Goal: Ask a question

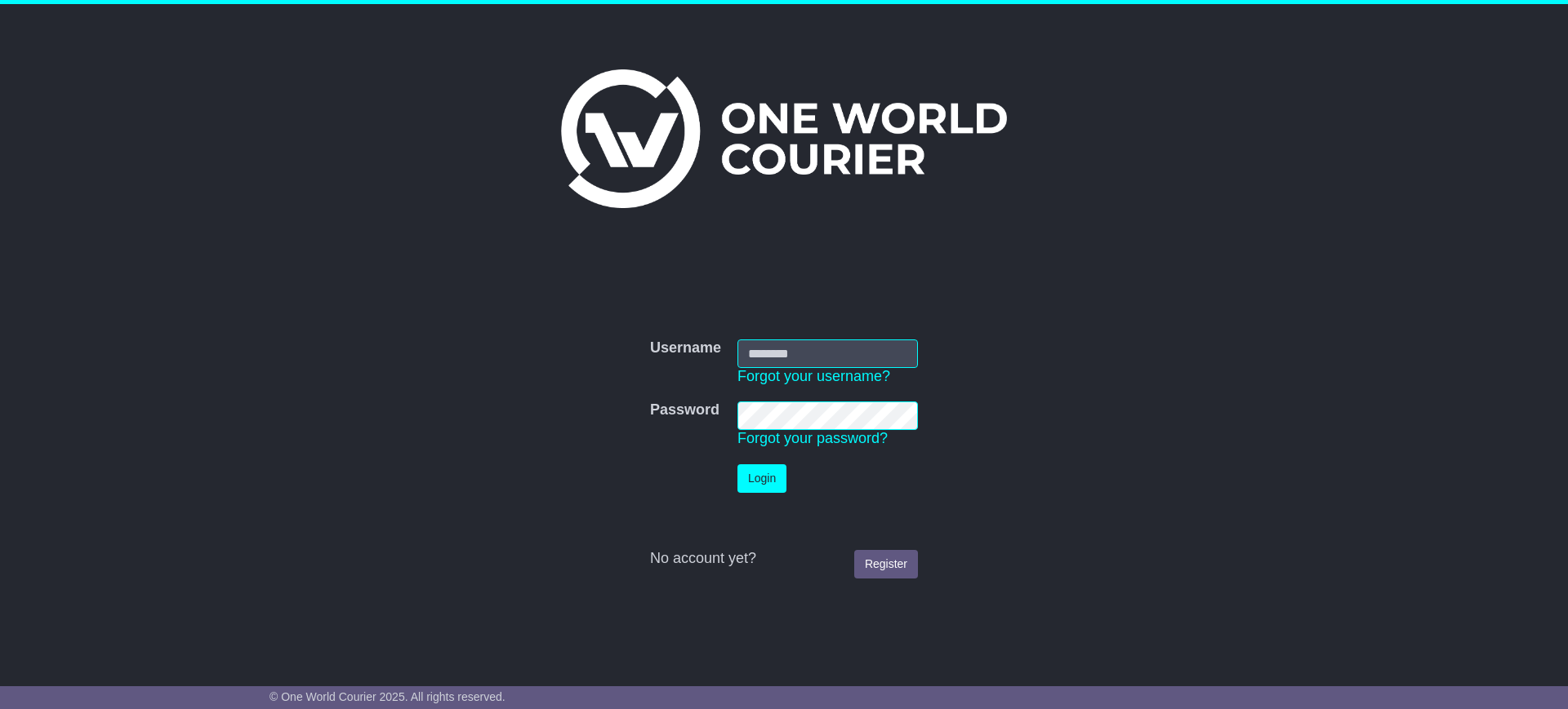
type input "**********"
drag, startPoint x: 0, startPoint y: 0, endPoint x: 756, endPoint y: 470, distance: 890.2
click at [756, 470] on button "Login" at bounding box center [762, 479] width 49 height 28
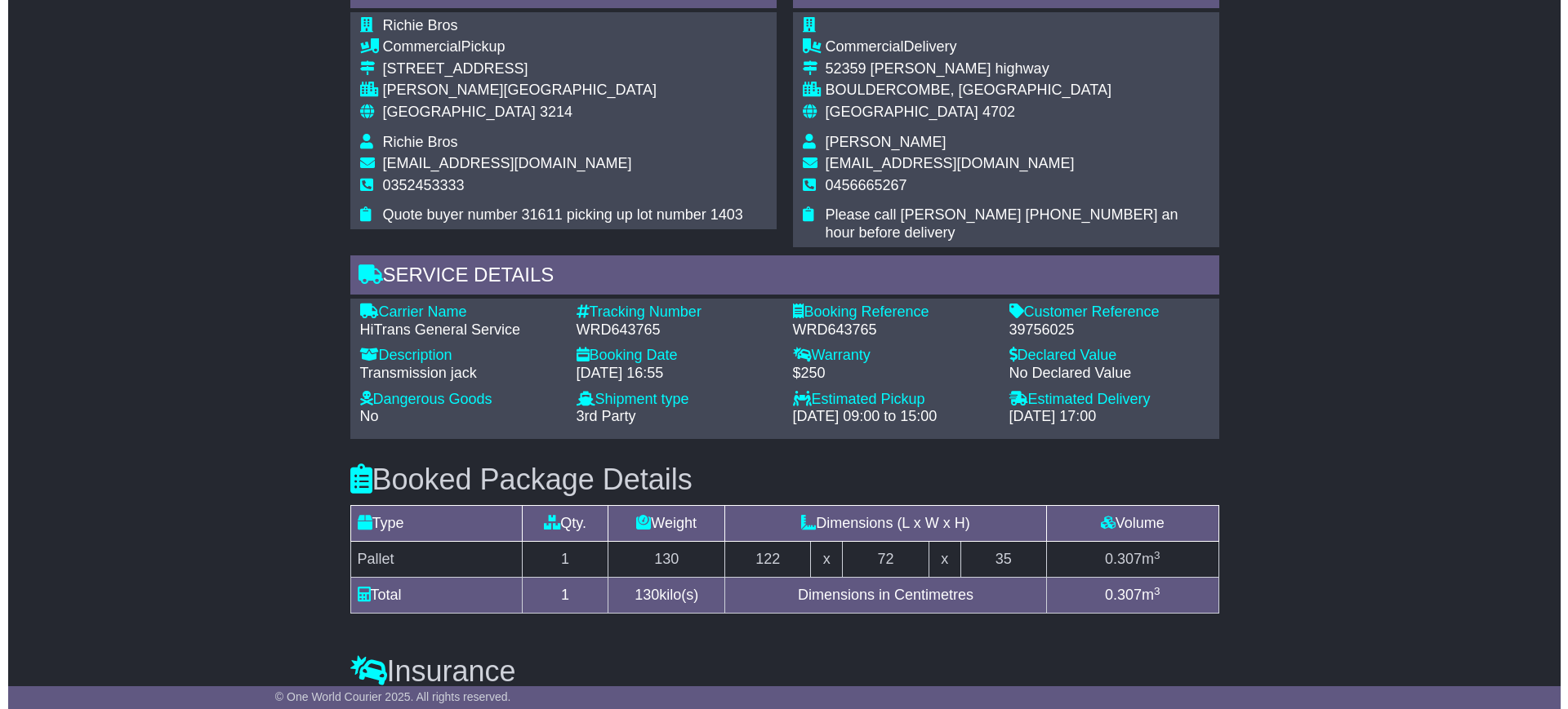
scroll to position [400, 0]
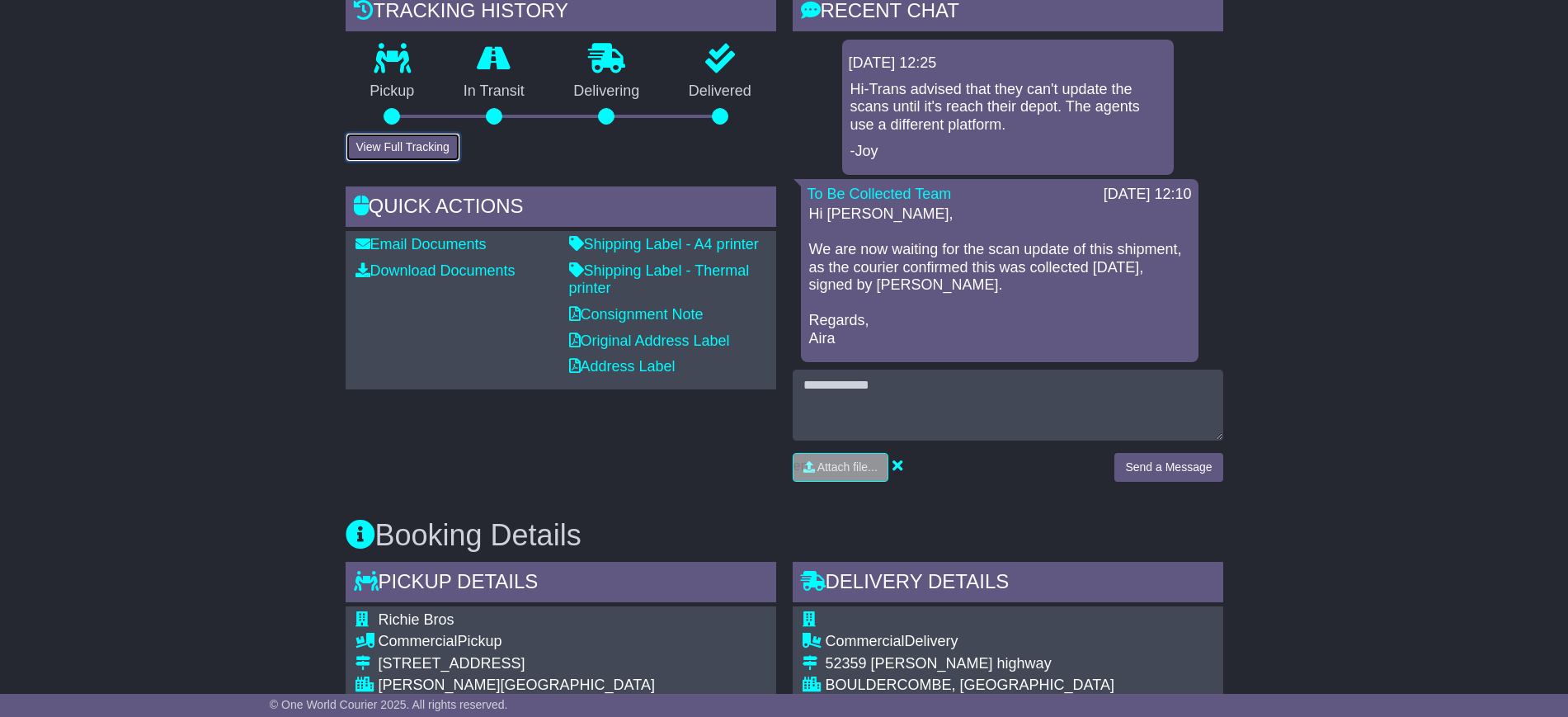
click at [376, 137] on button "View Full Tracking" at bounding box center [403, 147] width 115 height 29
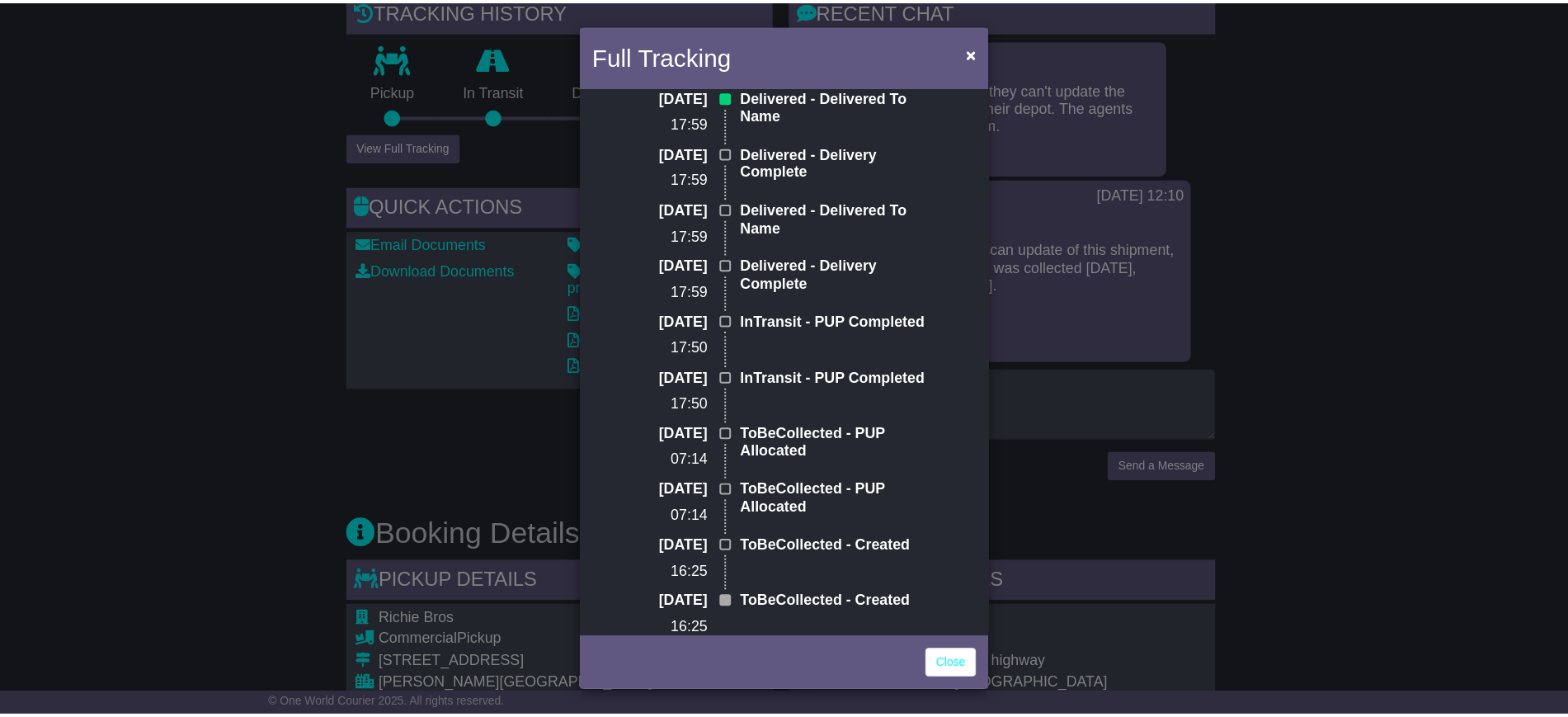
scroll to position [0, 0]
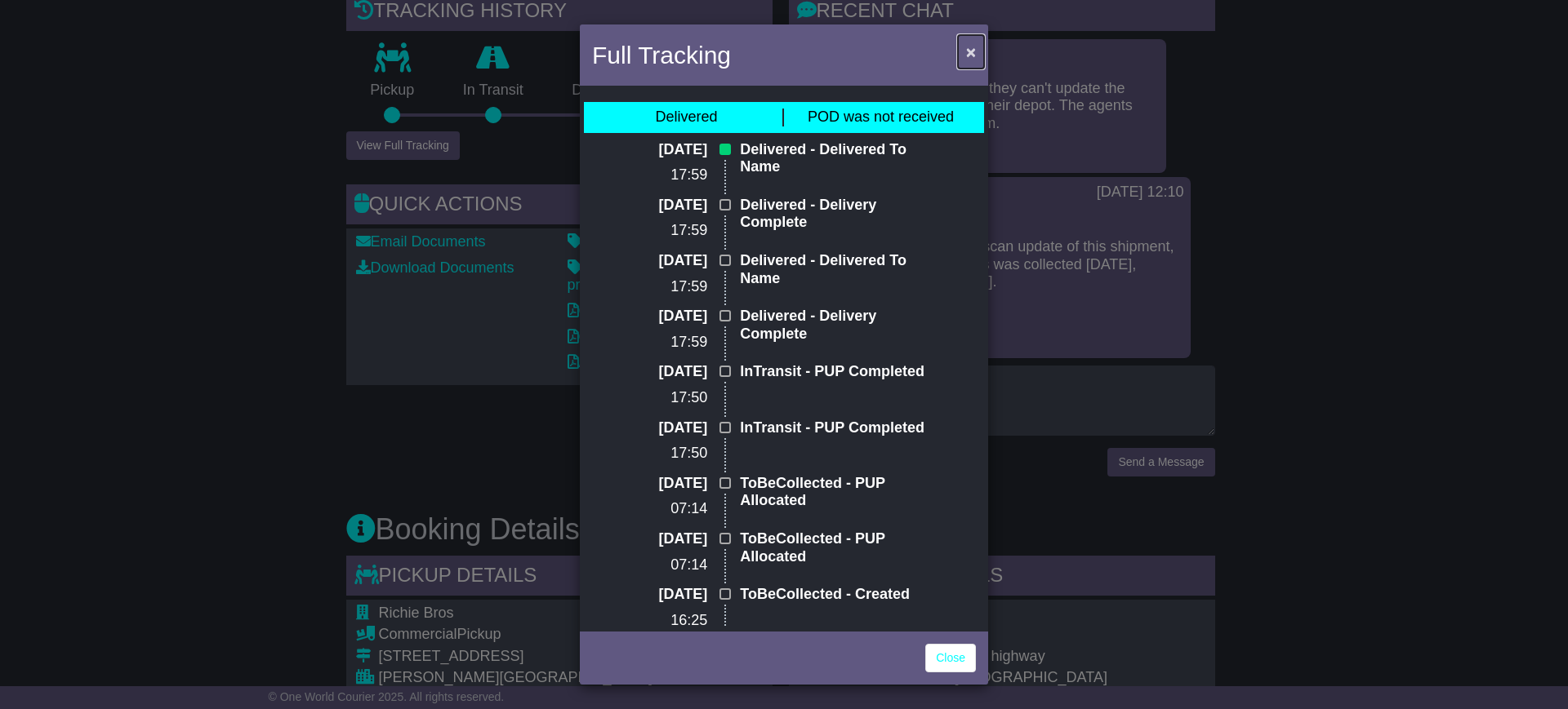
click at [977, 39] on button "×" at bounding box center [972, 52] width 26 height 34
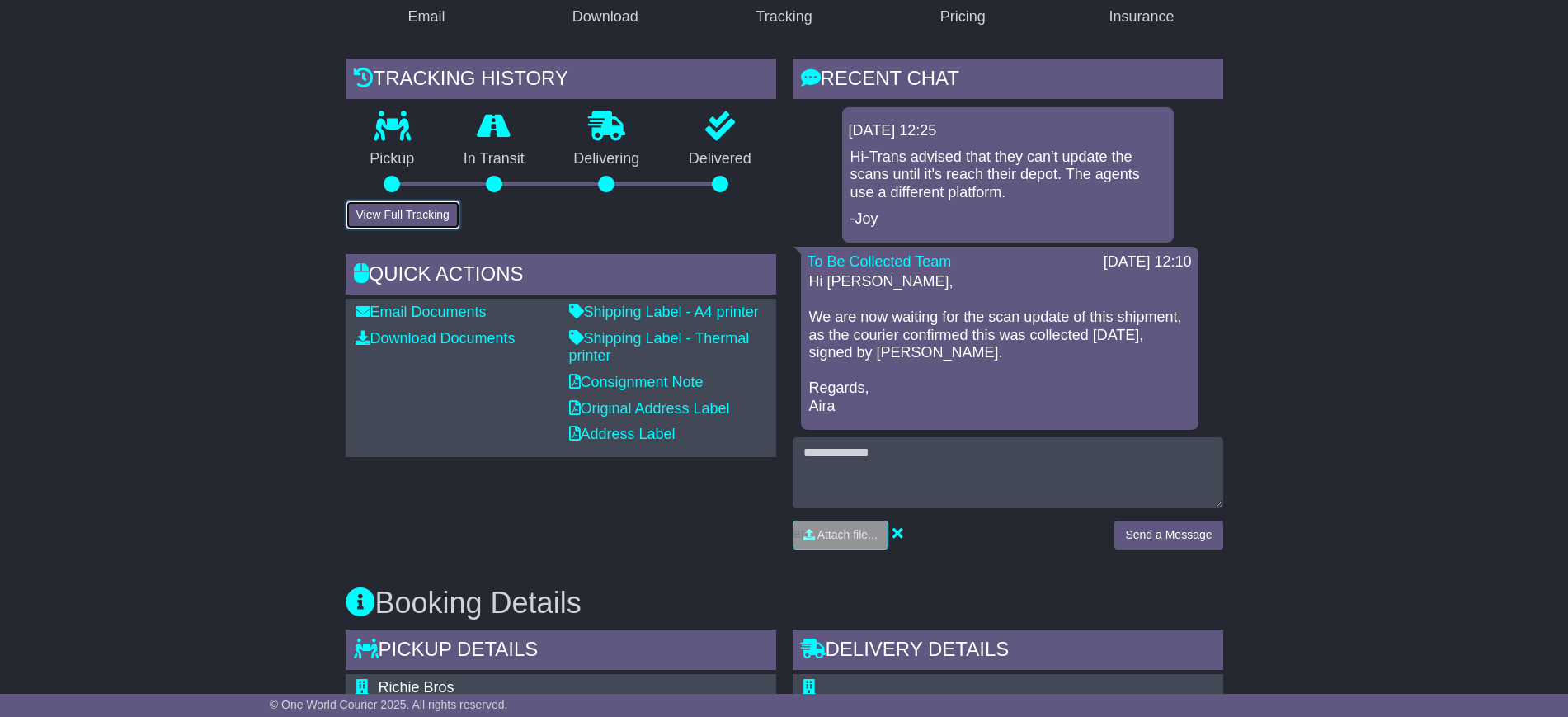
scroll to position [301, 0]
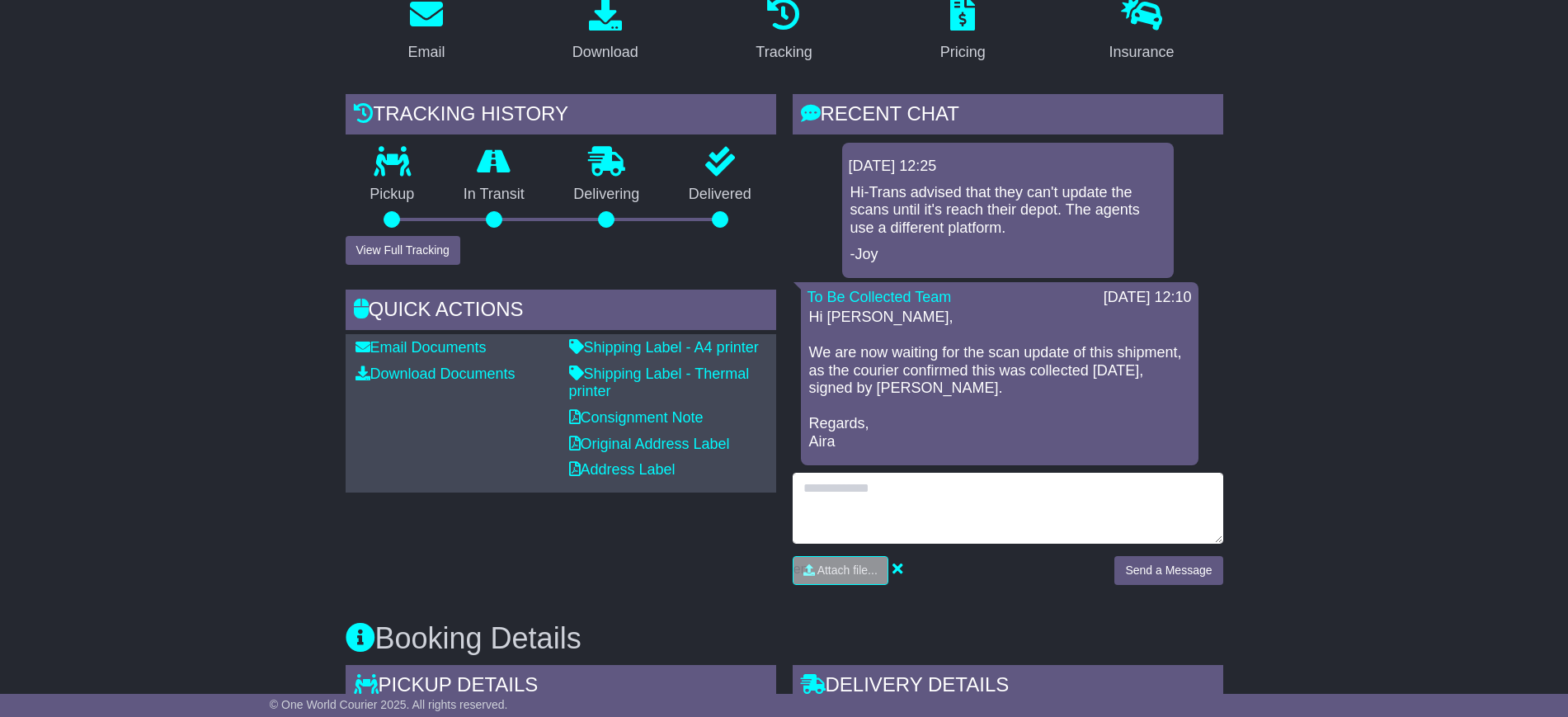
click at [850, 491] on textarea at bounding box center [1007, 508] width 431 height 71
type textarea "**********"
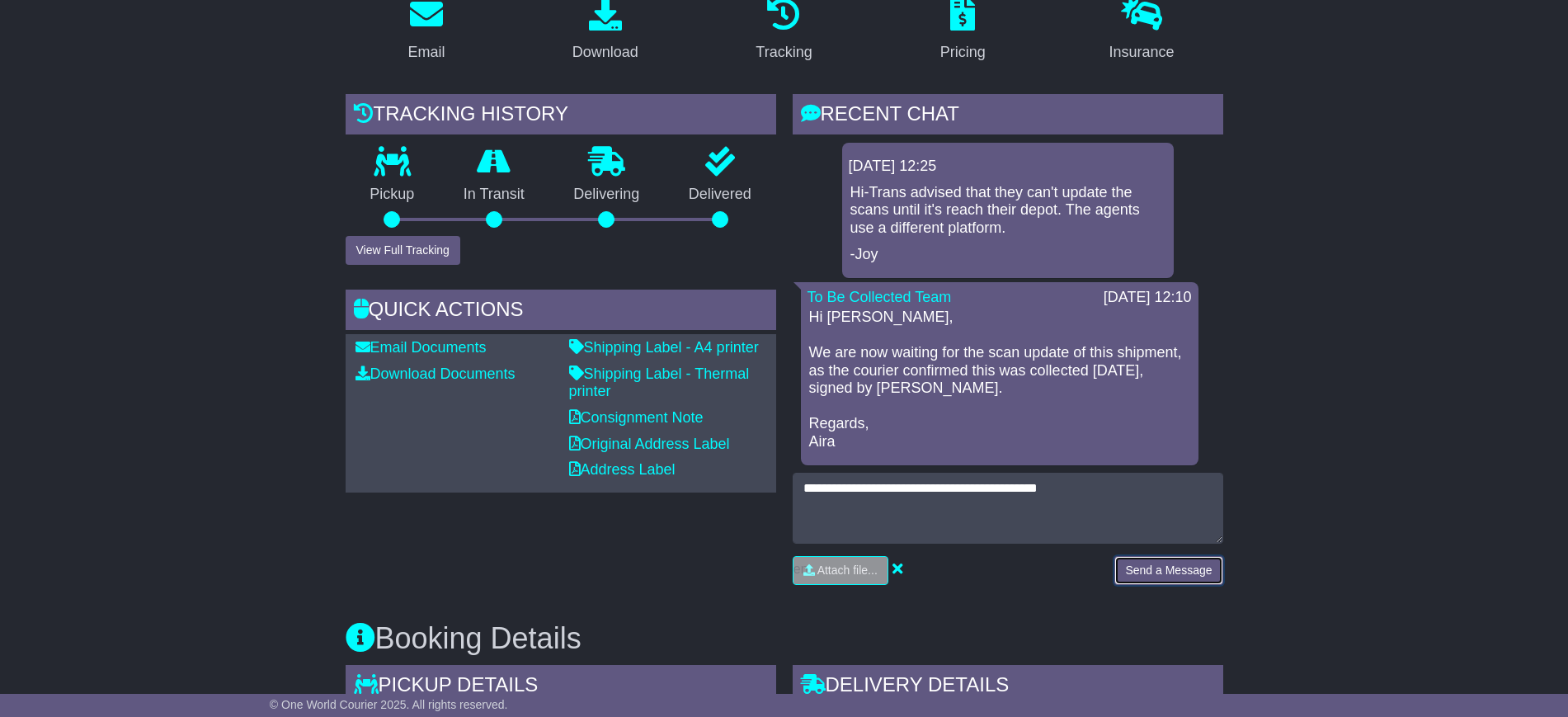
click at [1136, 573] on button "Send a Message" at bounding box center [1168, 571] width 108 height 29
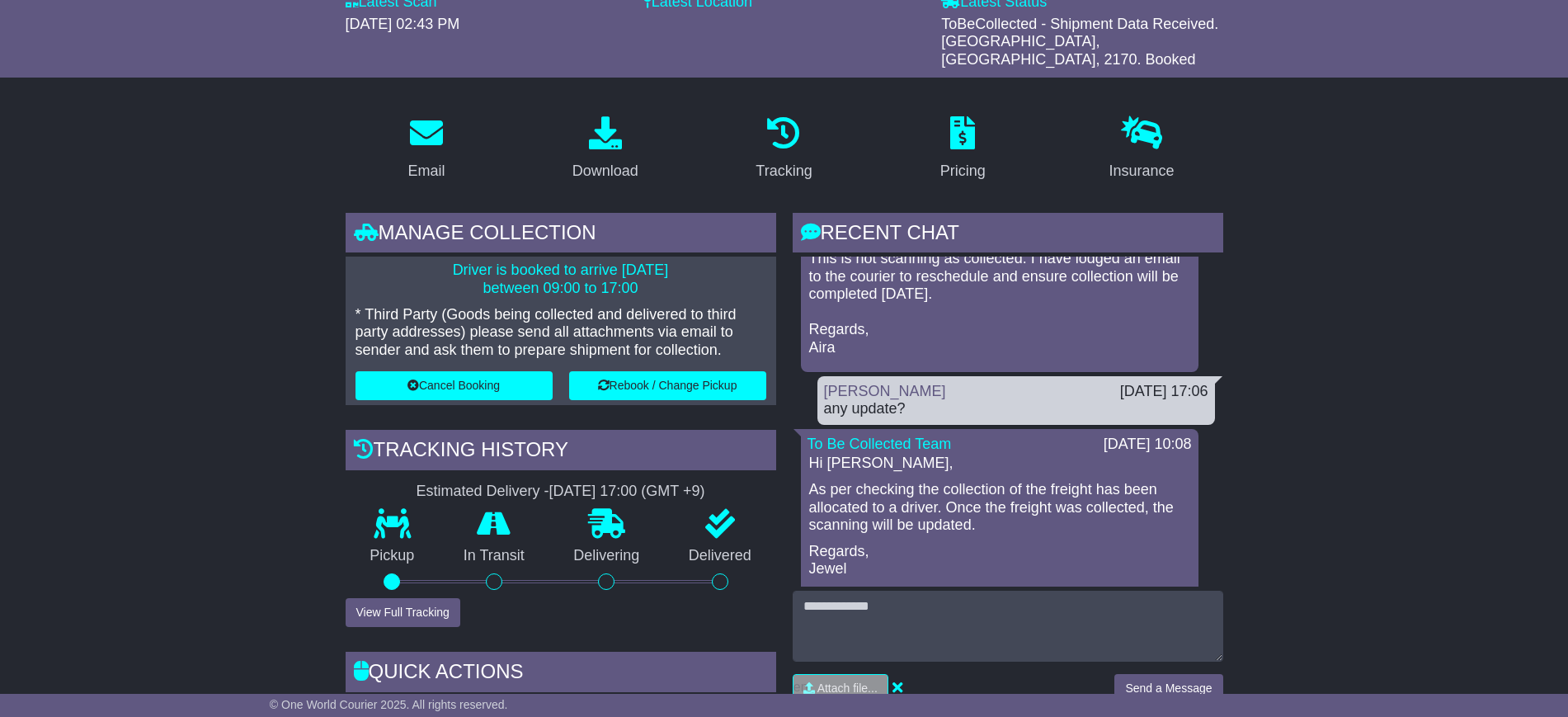
scroll to position [206, 0]
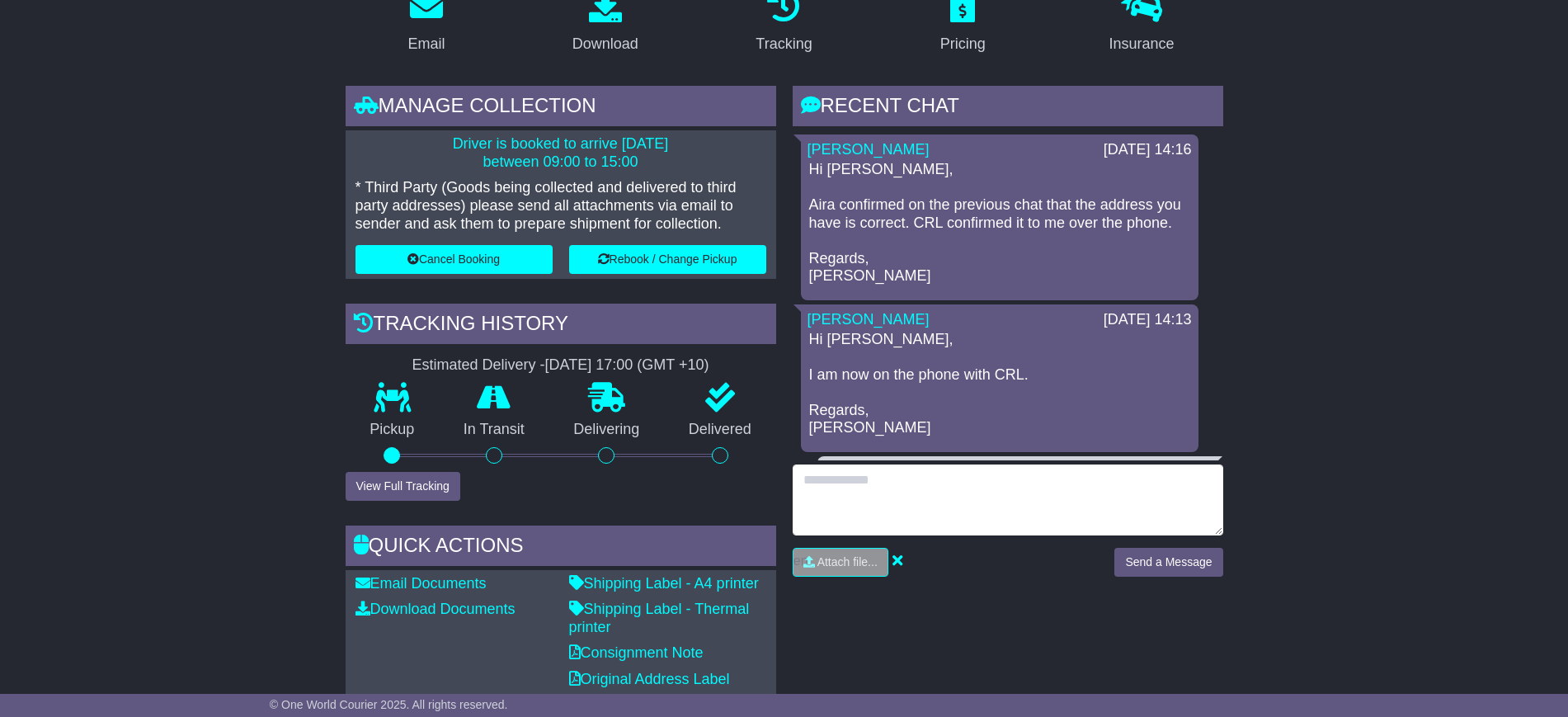
click at [859, 482] on textarea at bounding box center [1007, 500] width 431 height 71
click at [840, 490] on textarea at bounding box center [1007, 500] width 431 height 71
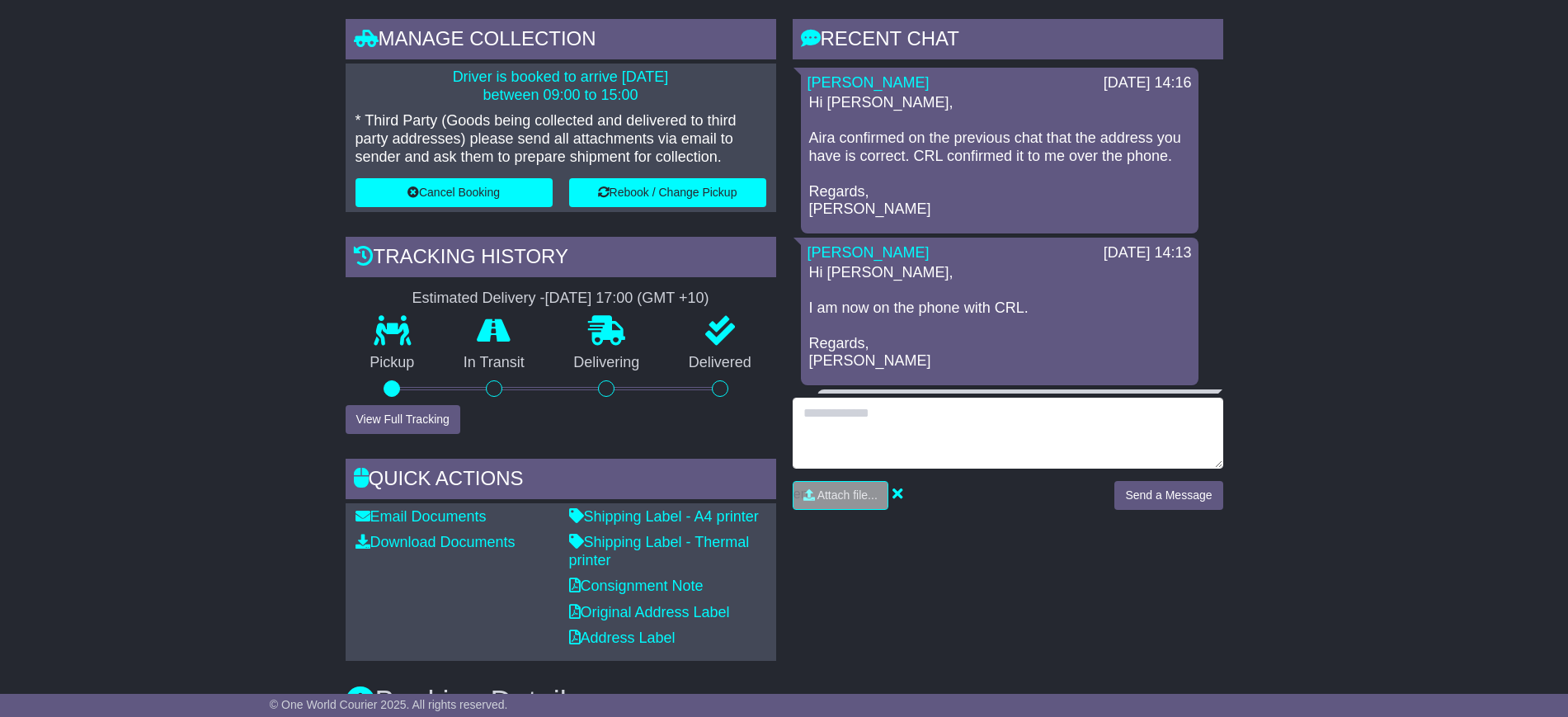
scroll to position [413, 0]
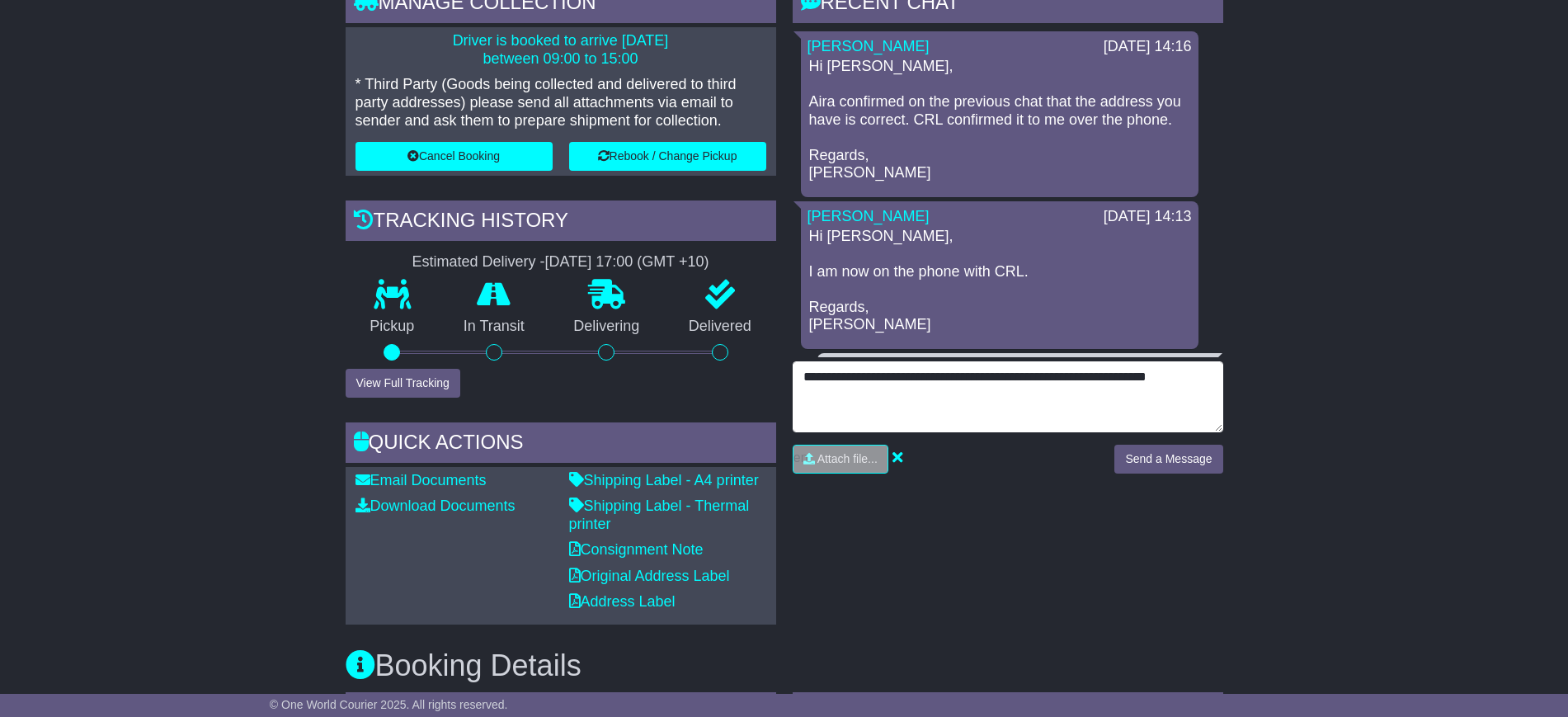
type textarea "**********"
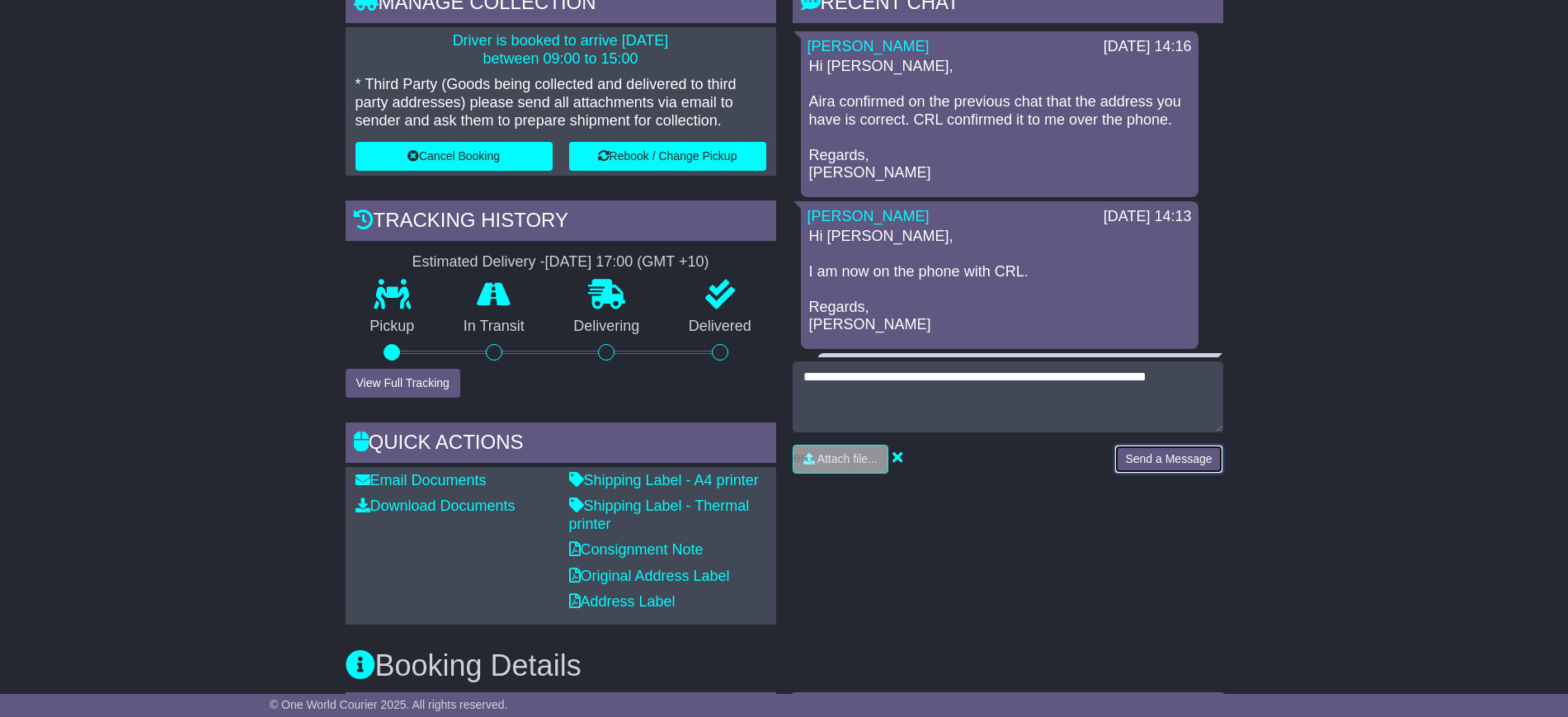
click at [1152, 461] on button "Send a Message" at bounding box center [1168, 459] width 108 height 29
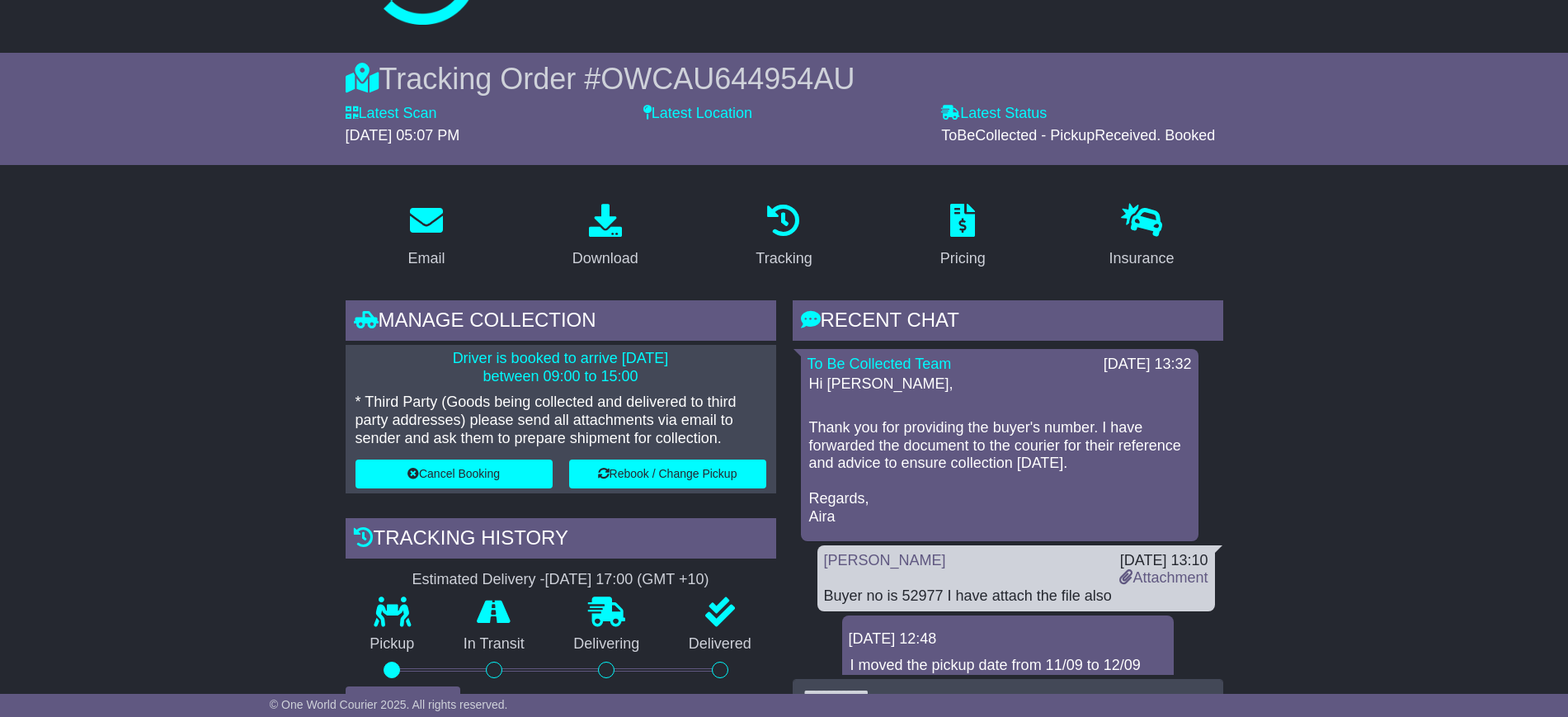
scroll to position [206, 0]
